Goal: Information Seeking & Learning: Learn about a topic

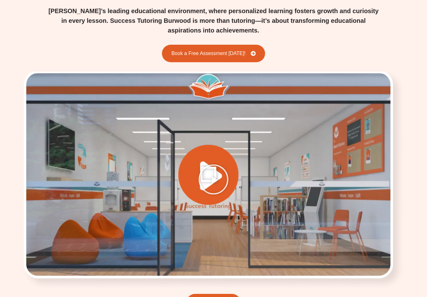
scroll to position [802, 0]
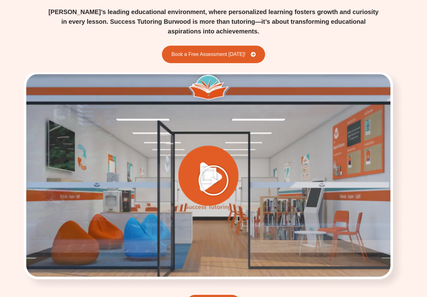
click at [220, 165] on icon "Play Video" at bounding box center [213, 180] width 31 height 31
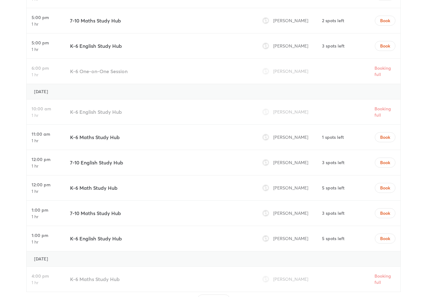
scroll to position [2563, 0]
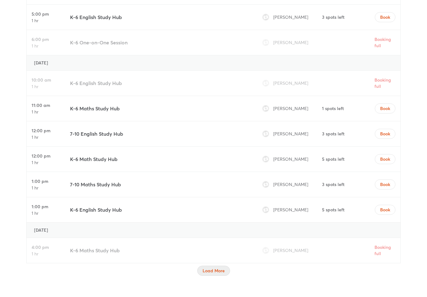
click at [215, 267] on span "Load More" at bounding box center [213, 270] width 22 height 6
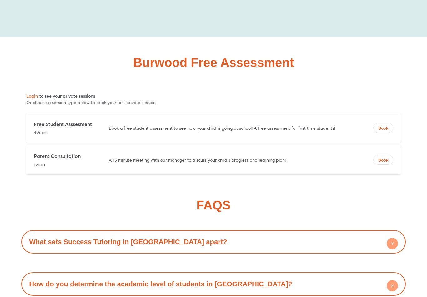
scroll to position [4176, 0]
click at [300, 126] on p "A 15 minute meeting with our manager to discuss your child's progress and learn…" at bounding box center [229, 129] width 240 height 6
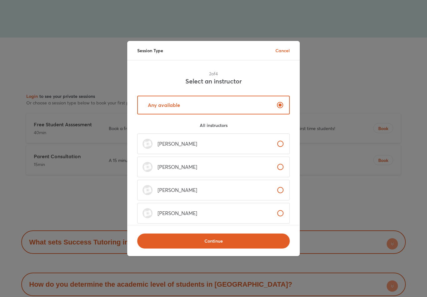
scroll to position [0, 0]
click at [243, 108] on label "Any available" at bounding box center [213, 105] width 152 height 19
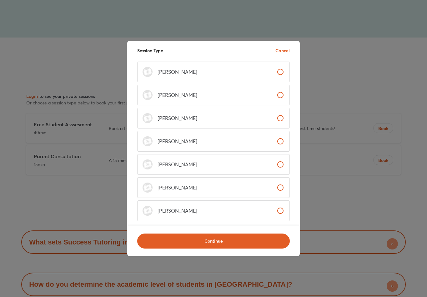
scroll to position [72, 0]
click at [44, 149] on div "Session Type Cancel 2 of 4 Select an instructor Any available All instructors […" at bounding box center [213, 148] width 427 height 297
click at [48, 151] on div "Session Type Cancel 2 of 4 Select an instructor Any available All instructors […" at bounding box center [213, 148] width 427 height 297
click at [288, 53] on p "Cancel" at bounding box center [282, 50] width 14 height 7
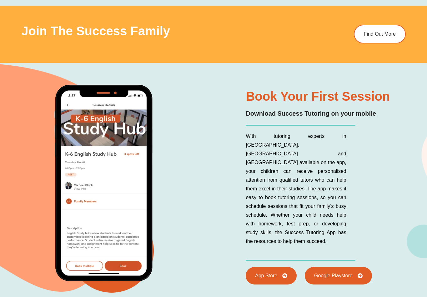
scroll to position [3883, 0]
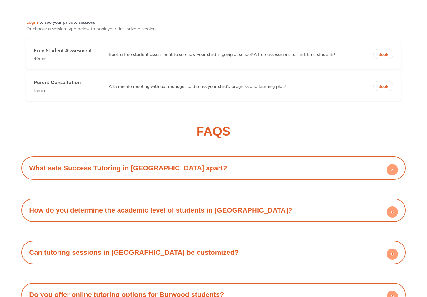
click at [366, 160] on div "What sets Success Tutoring in [GEOGRAPHIC_DATA] apart?" at bounding box center [213, 168] width 378 height 17
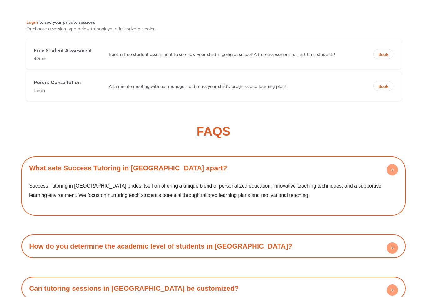
click at [361, 159] on div "What sets Success Tutoring in [GEOGRAPHIC_DATA] apart?" at bounding box center [213, 167] width 378 height 17
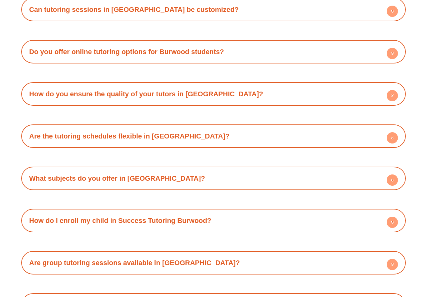
scroll to position [4493, 0]
click at [353, 170] on div "What subjects do you offer in [GEOGRAPHIC_DATA]?" at bounding box center [213, 178] width 378 height 17
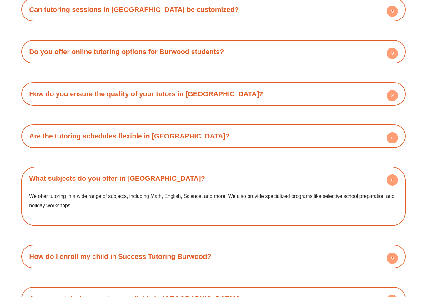
click at [283, 170] on div "What subjects do you offer in [GEOGRAPHIC_DATA]?" at bounding box center [213, 178] width 378 height 17
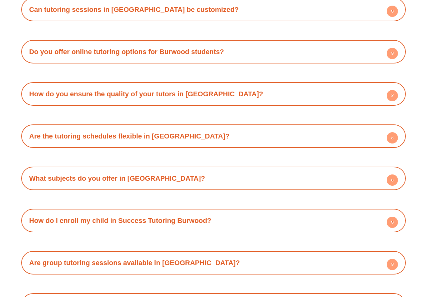
click at [267, 170] on div "What subjects do you offer in [GEOGRAPHIC_DATA]?" at bounding box center [213, 178] width 378 height 17
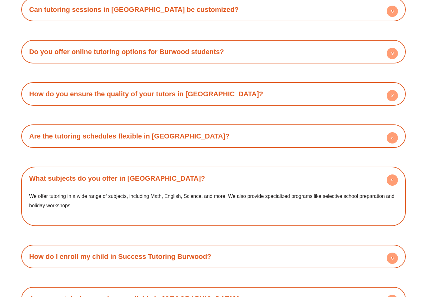
click at [352, 170] on div "What subjects do you offer in [GEOGRAPHIC_DATA]?" at bounding box center [213, 178] width 378 height 17
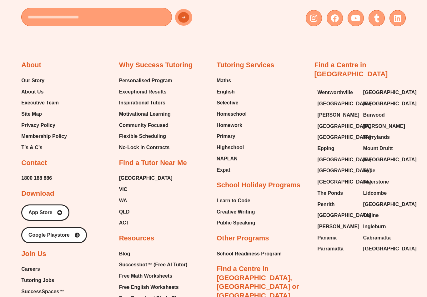
scroll to position [4970, 0]
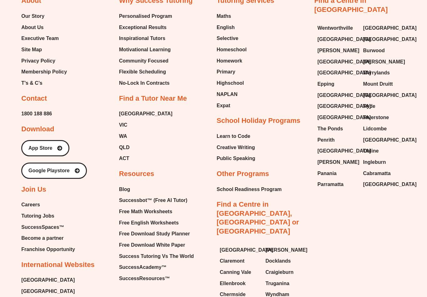
click at [24, 286] on span "[GEOGRAPHIC_DATA]" at bounding box center [47, 290] width 53 height 9
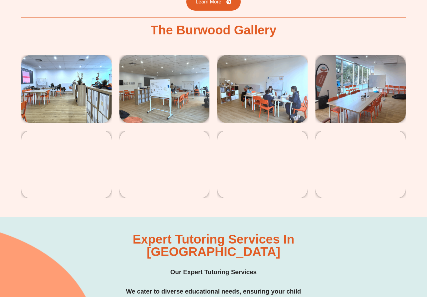
scroll to position [1103, 0]
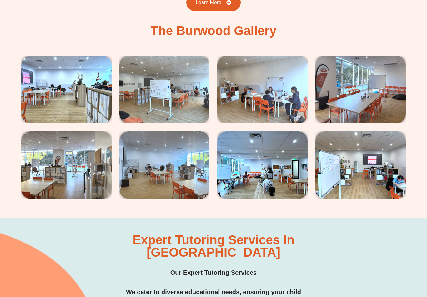
click at [48, 75] on img at bounding box center [66, 89] width 90 height 67
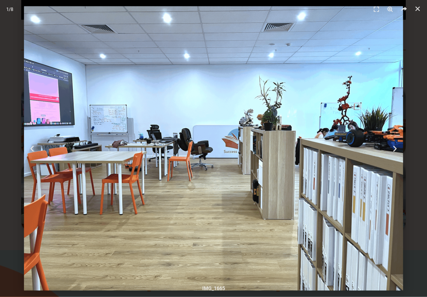
scroll to position [1067, 0]
click at [397, 151] on icon "Next slide" at bounding box center [395, 149] width 8 height 8
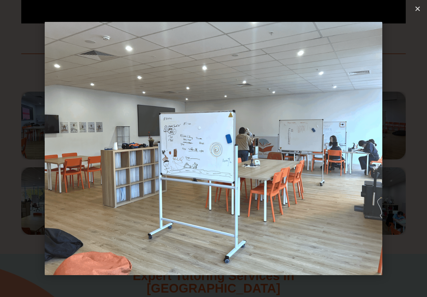
click at [390, 148] on div "Next" at bounding box center [395, 148] width 64 height 297
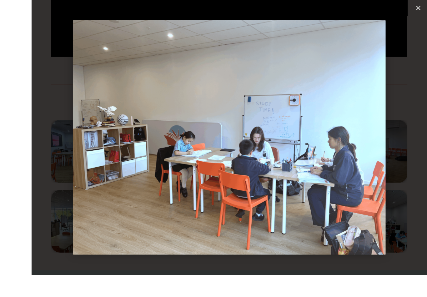
scroll to position [1052, 0]
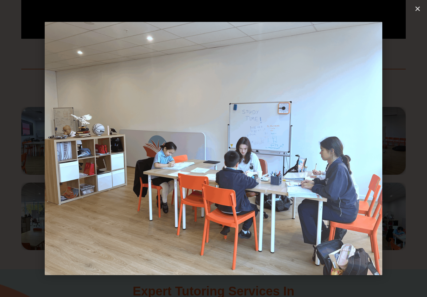
click at [372, 196] on div "Next" at bounding box center [395, 148] width 64 height 297
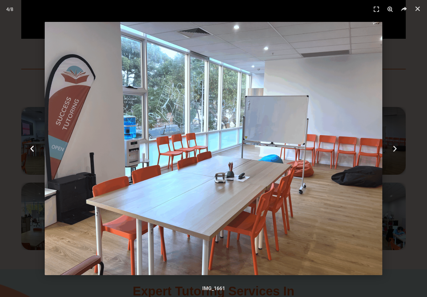
click at [35, 152] on icon "Previous slide" at bounding box center [32, 149] width 8 height 8
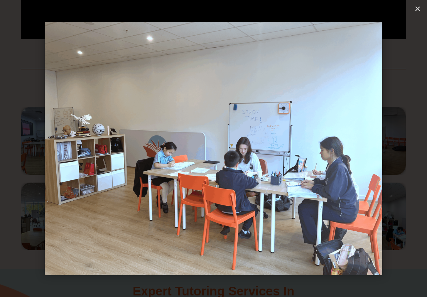
click at [389, 156] on div "Next" at bounding box center [395, 148] width 64 height 297
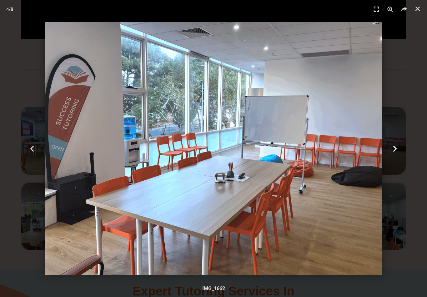
click at [393, 150] on icon "Next slide" at bounding box center [395, 149] width 8 height 8
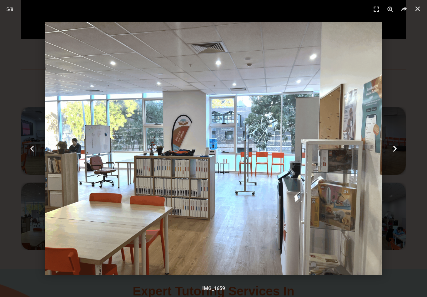
click at [396, 151] on icon "Next slide" at bounding box center [395, 149] width 8 height 8
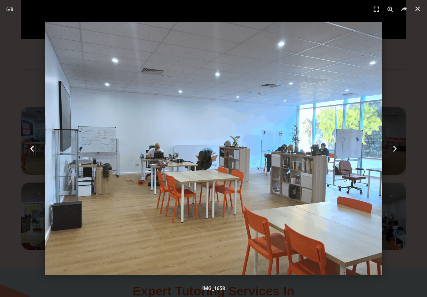
click at [44, 150] on div "Previous" at bounding box center [32, 148] width 64 height 297
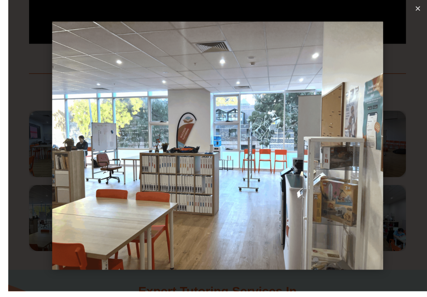
scroll to position [1071, 0]
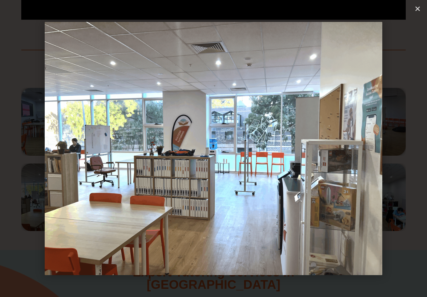
click at [374, 178] on div "Next" at bounding box center [395, 148] width 64 height 297
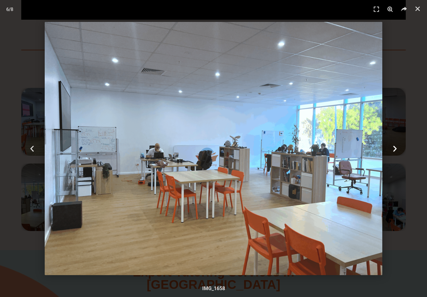
click at [392, 157] on div "Next" at bounding box center [395, 148] width 64 height 297
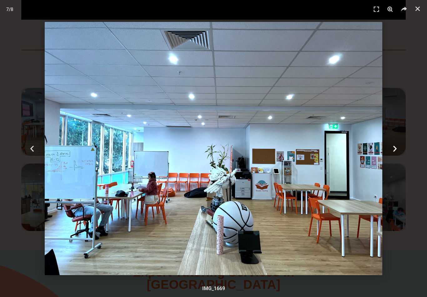
click at [394, 149] on icon "Next slide" at bounding box center [395, 149] width 8 height 8
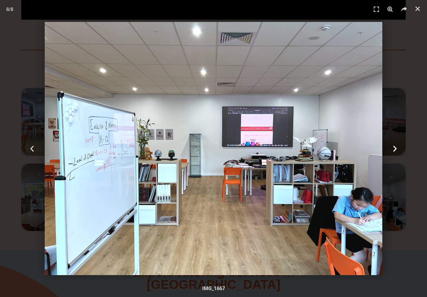
click at [393, 152] on icon "Next slide" at bounding box center [395, 149] width 8 height 8
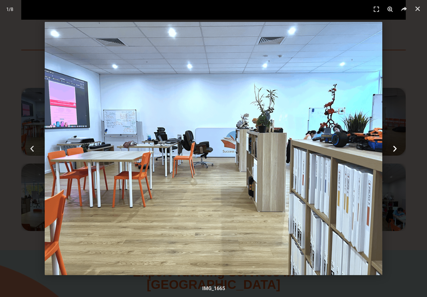
click at [400, 149] on div "Next" at bounding box center [395, 148] width 64 height 297
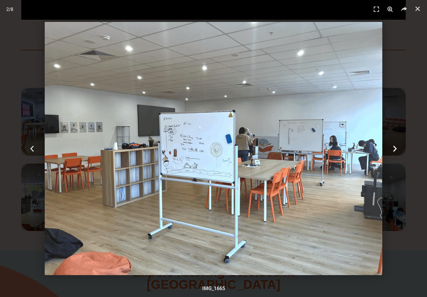
click at [426, 134] on div "Next" at bounding box center [395, 148] width 64 height 297
click at [421, 133] on div "Next" at bounding box center [395, 148] width 64 height 297
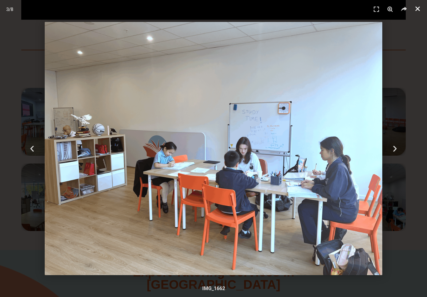
click at [418, 10] on icon "Close (Esc)" at bounding box center [417, 9] width 6 height 6
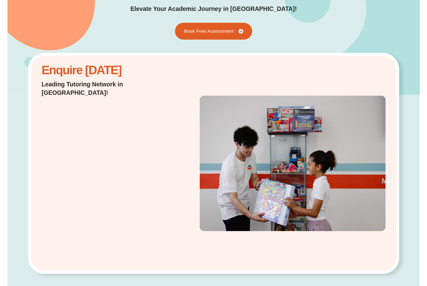
scroll to position [81, 0]
